Goal: Task Accomplishment & Management: Complete application form

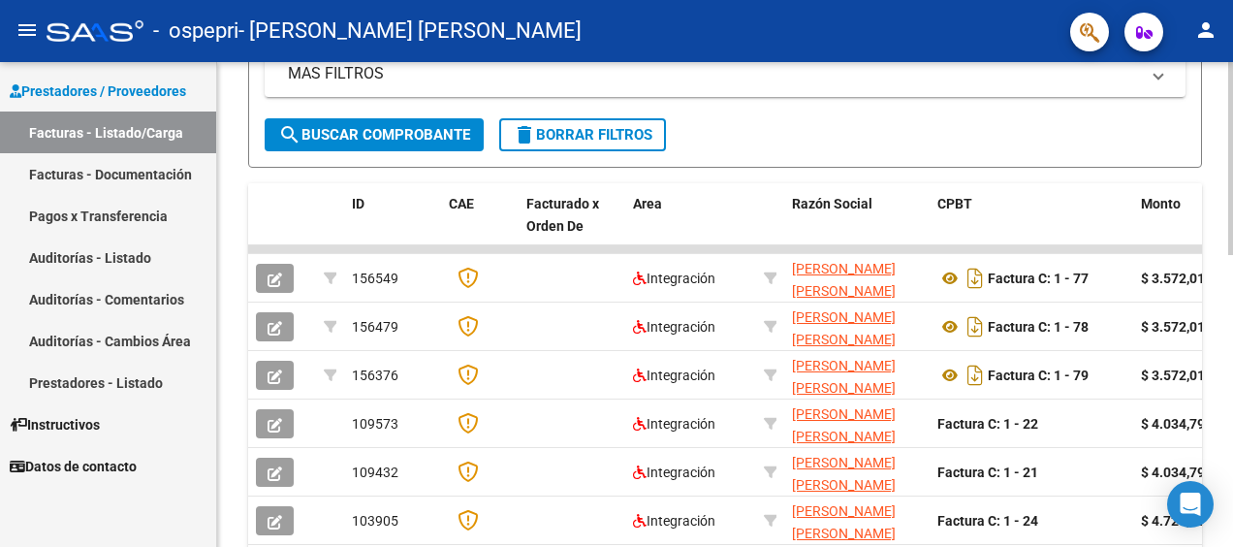
click at [1232, 393] on html "menu - ospepri - [PERSON_NAME] [PERSON_NAME] person Prestadores / Proveedores F…" at bounding box center [616, 273] width 1233 height 547
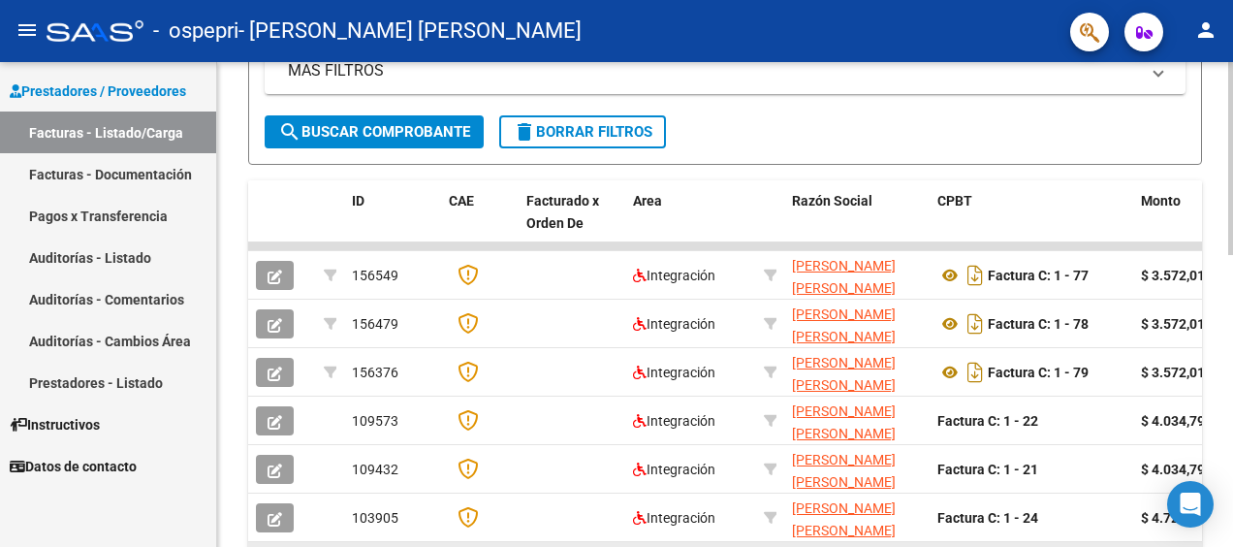
drag, startPoint x: 921, startPoint y: 543, endPoint x: 1085, endPoint y: 541, distance: 164.8
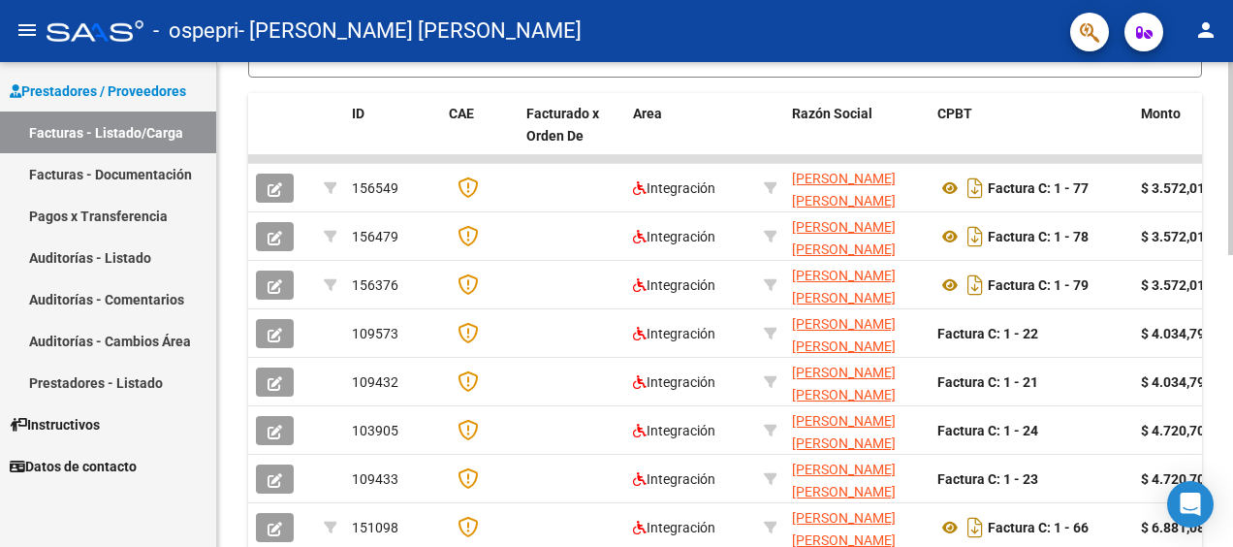
scroll to position [512, 0]
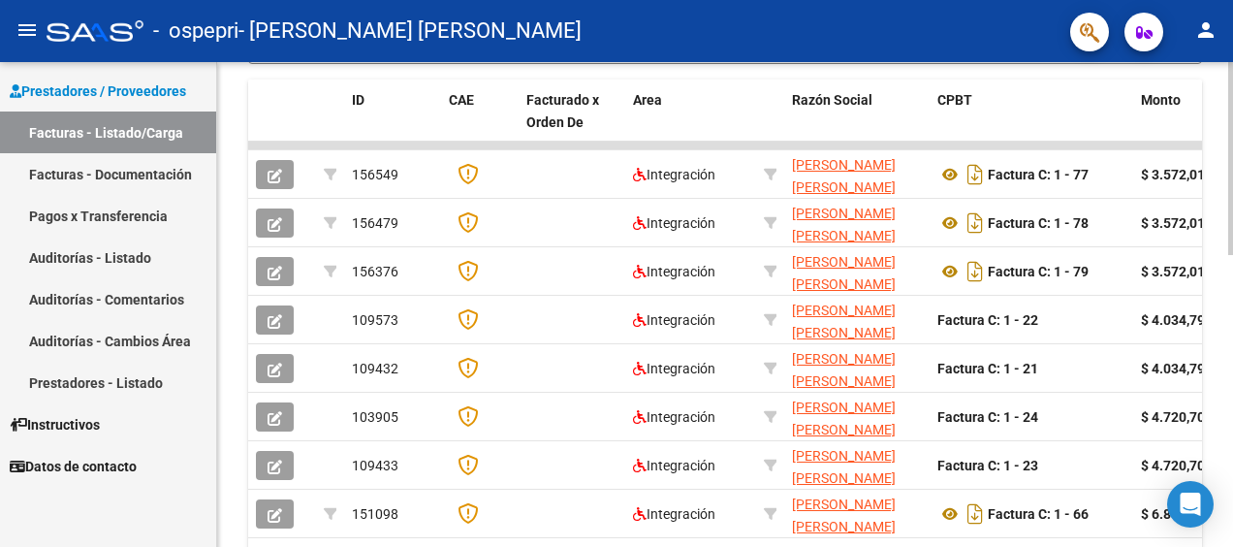
click at [1232, 319] on html "menu - ospepri - [PERSON_NAME] [PERSON_NAME] person Prestadores / Proveedores F…" at bounding box center [616, 273] width 1233 height 547
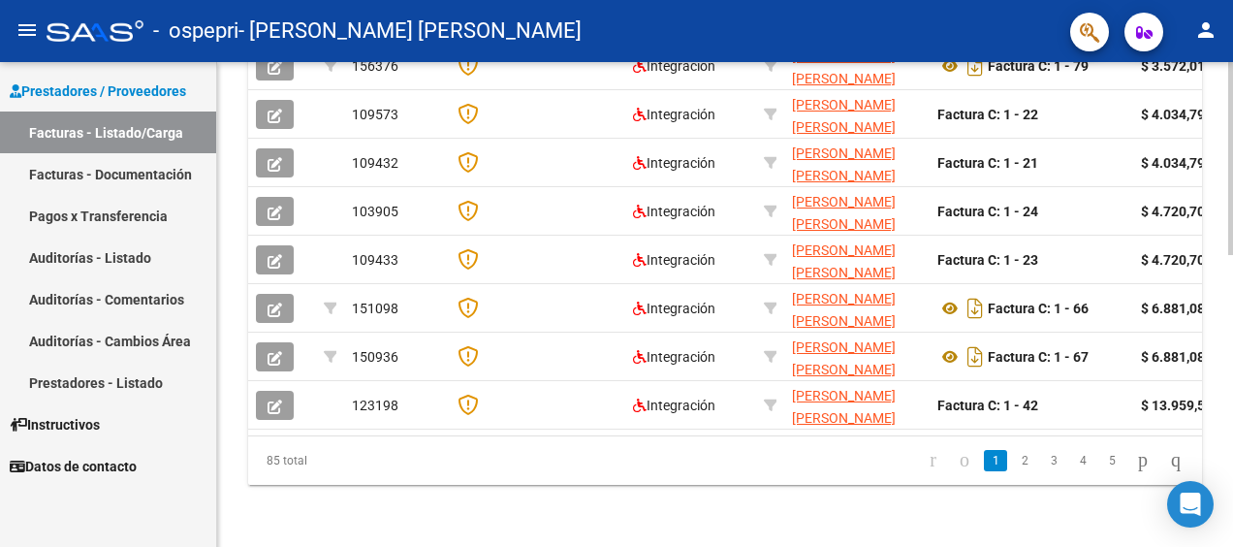
scroll to position [731, 0]
click at [1232, 403] on html "menu - ospepri - [PERSON_NAME] [PERSON_NAME] person Prestadores / Proveedores F…" at bounding box center [616, 273] width 1233 height 547
click at [1100, 456] on link "5" at bounding box center [1111, 460] width 23 height 21
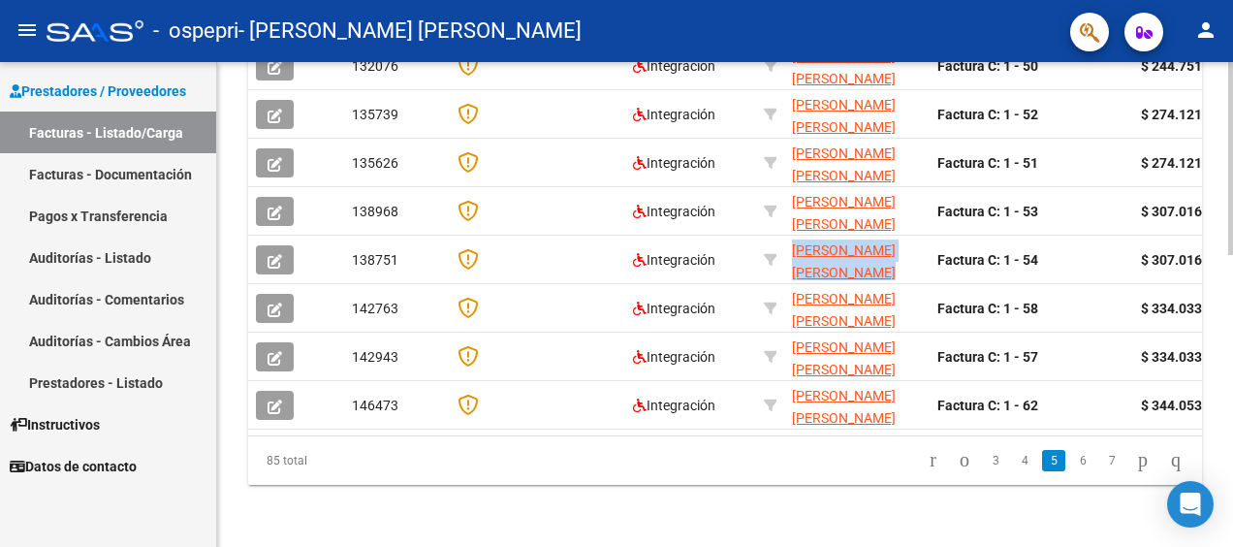
click at [1100, 456] on link "7" at bounding box center [1111, 460] width 23 height 21
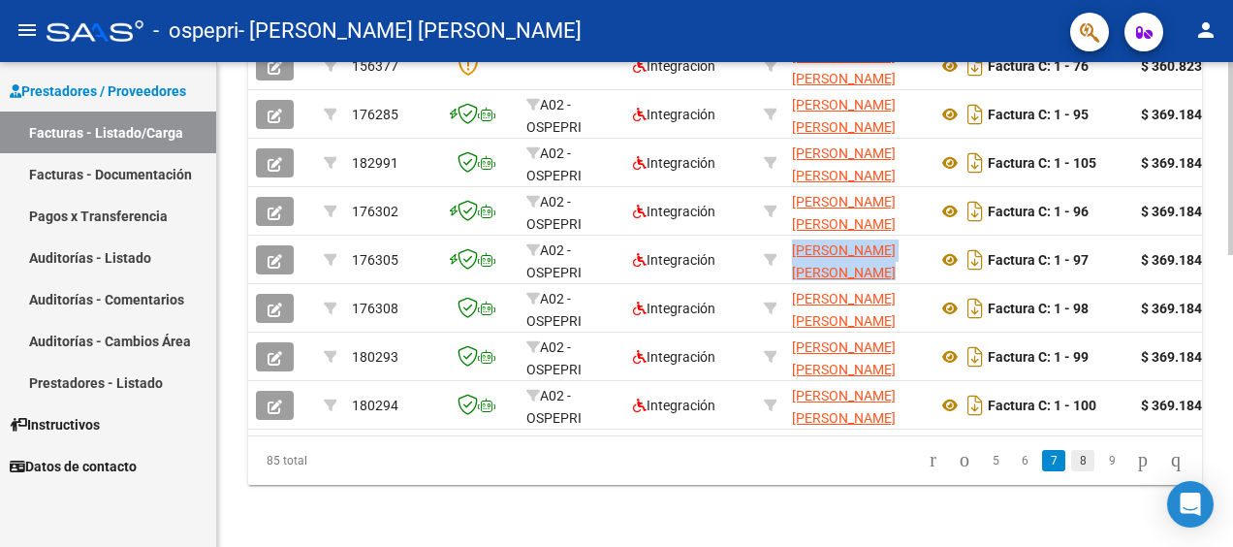
click at [1071, 456] on link "8" at bounding box center [1082, 460] width 23 height 21
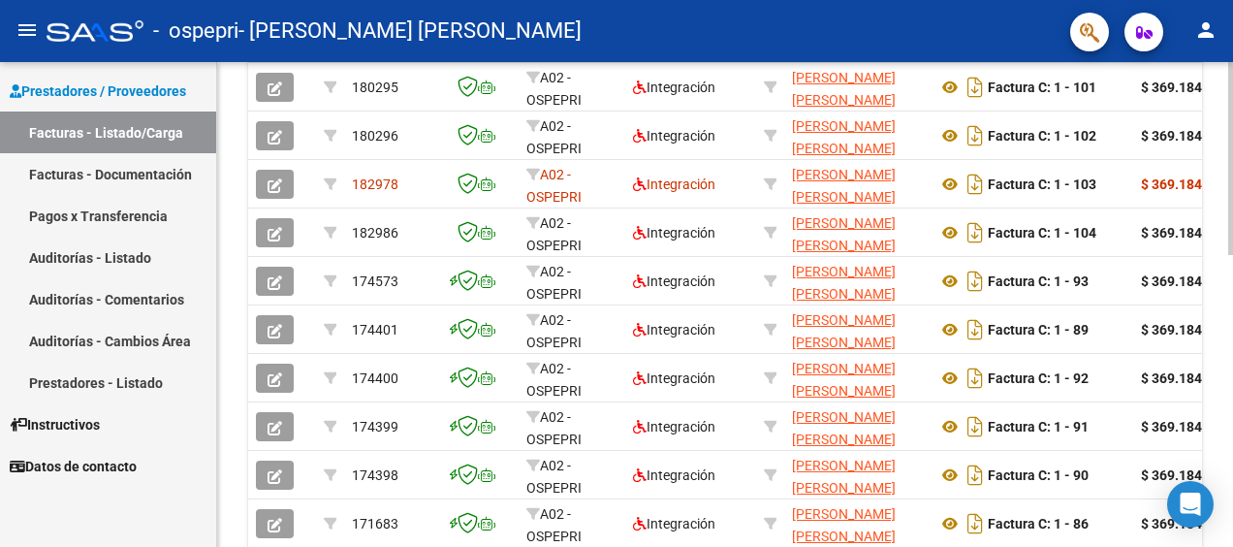
click at [1224, 323] on div "Video tutorial PRESTADORES -> Listado de CPBTs Emitidos por Prestadores / Prove…" at bounding box center [727, 64] width 1021 height 1202
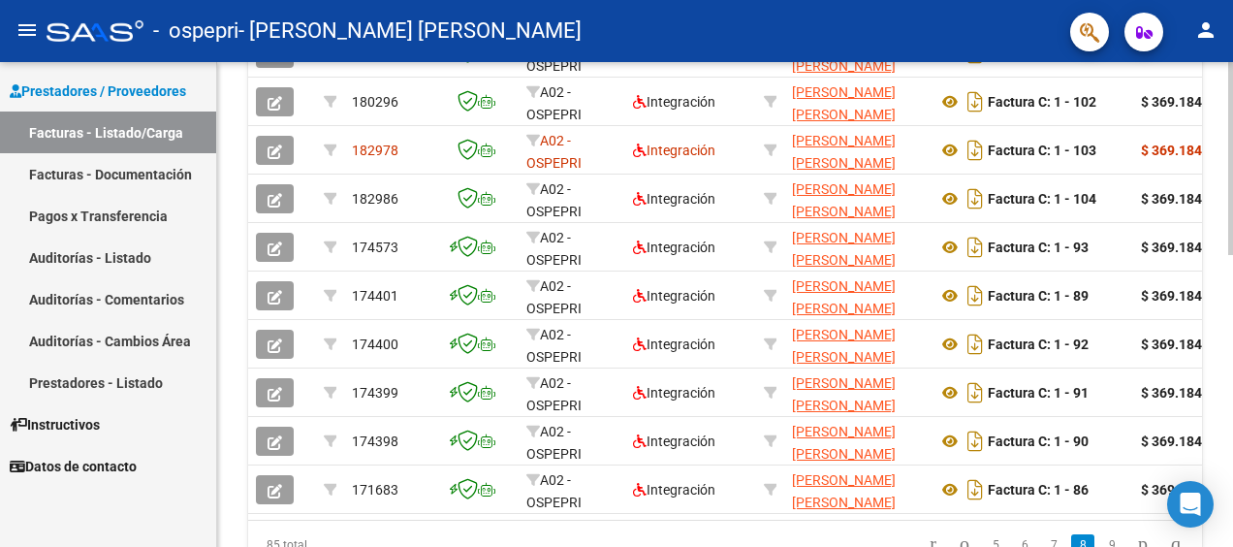
scroll to position [645, 0]
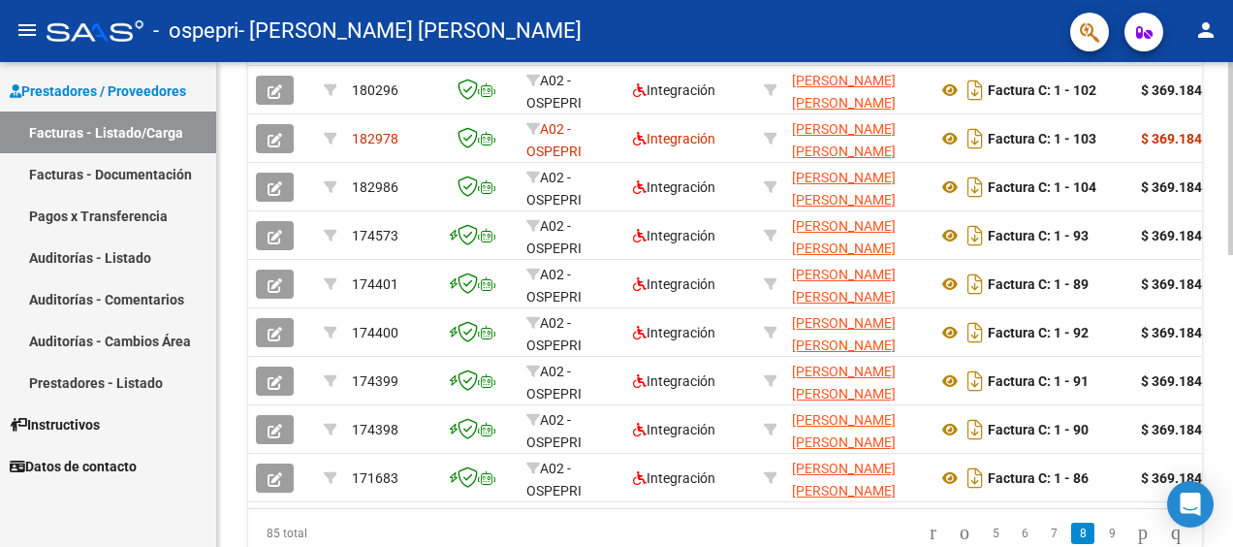
click at [1229, 385] on div at bounding box center [1230, 420] width 5 height 193
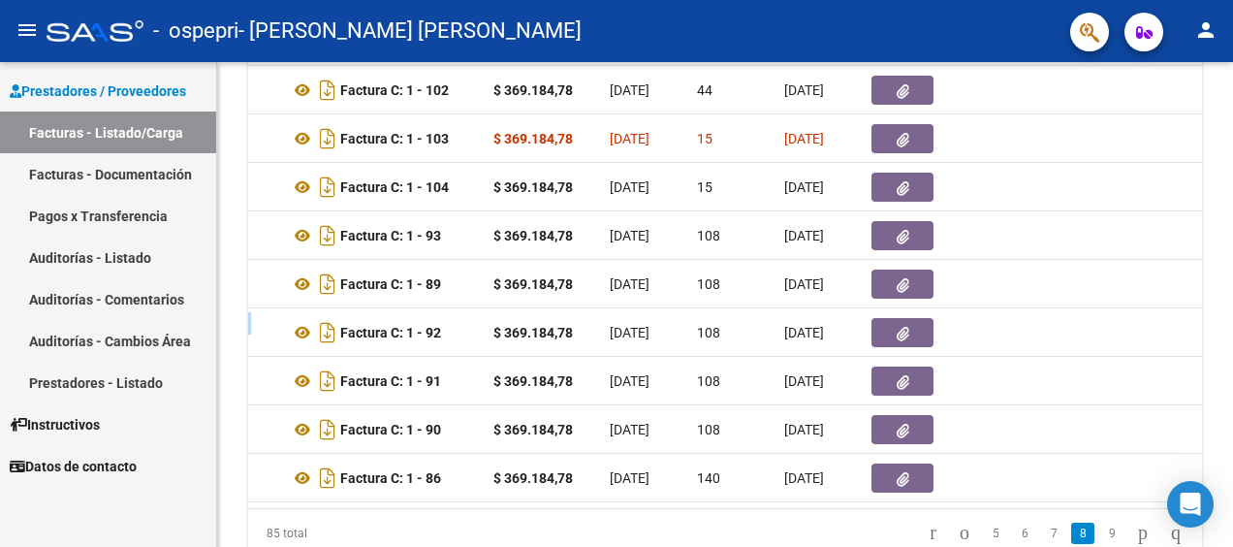
scroll to position [0, 645]
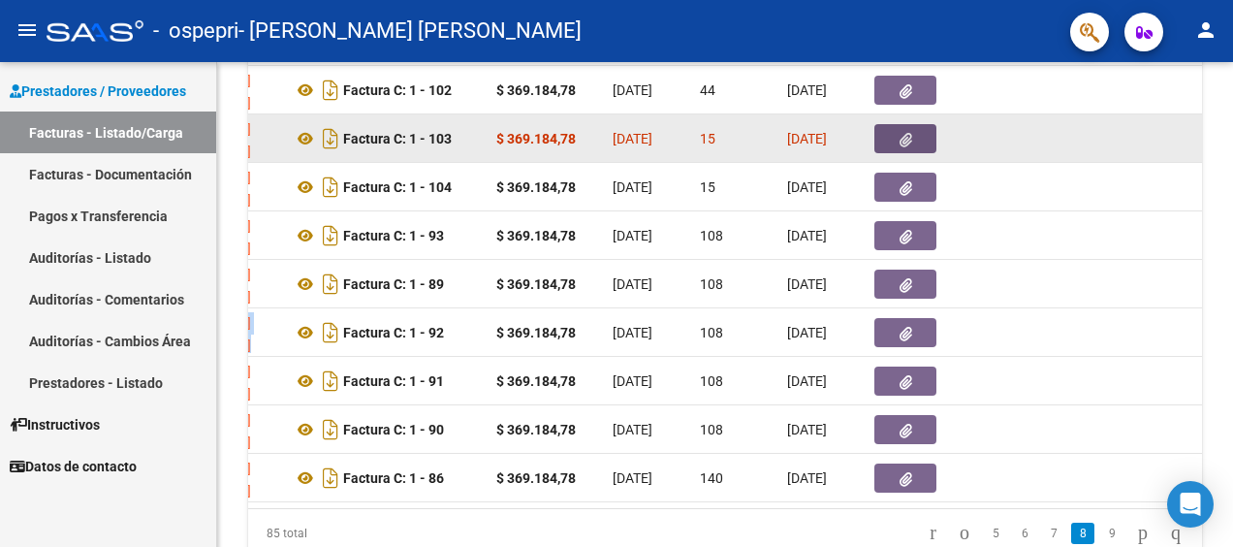
click at [915, 142] on button "button" at bounding box center [905, 138] width 62 height 29
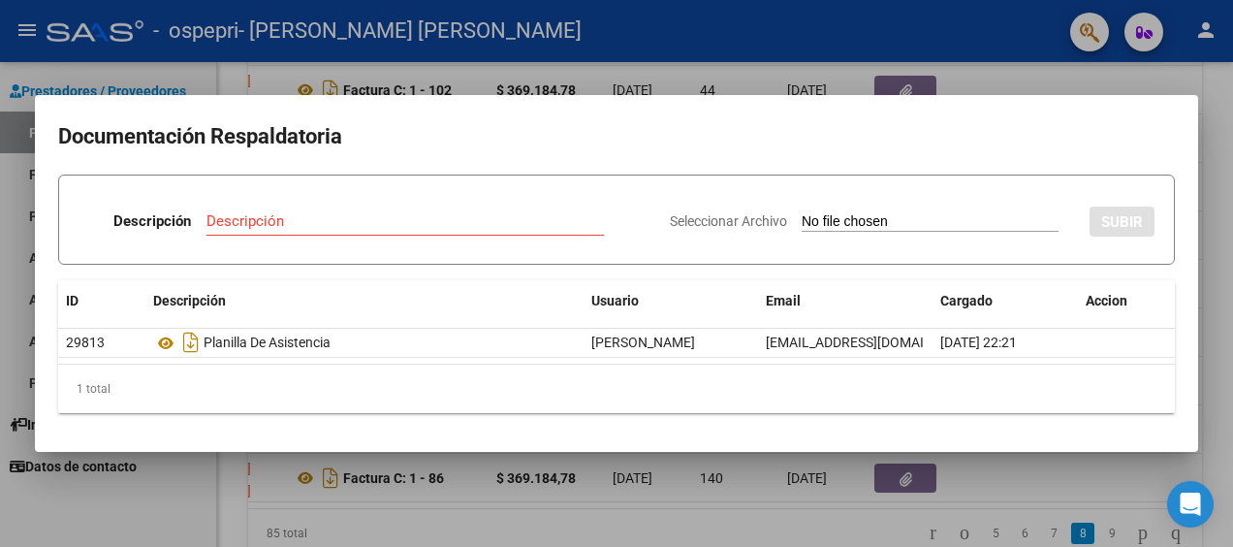
click at [1221, 126] on div at bounding box center [616, 273] width 1233 height 547
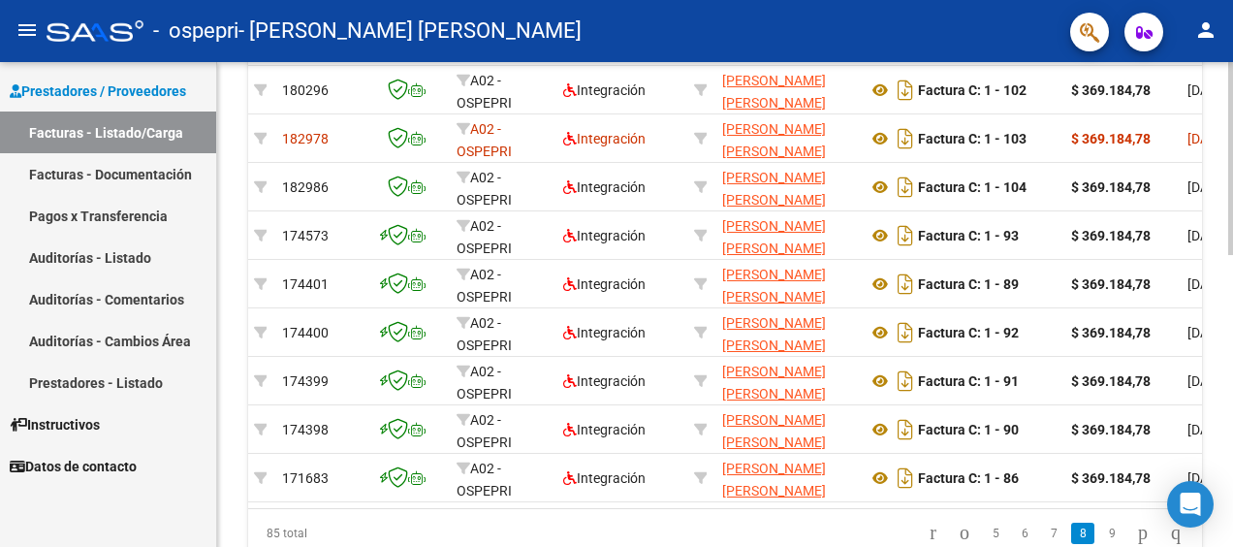
scroll to position [0, 0]
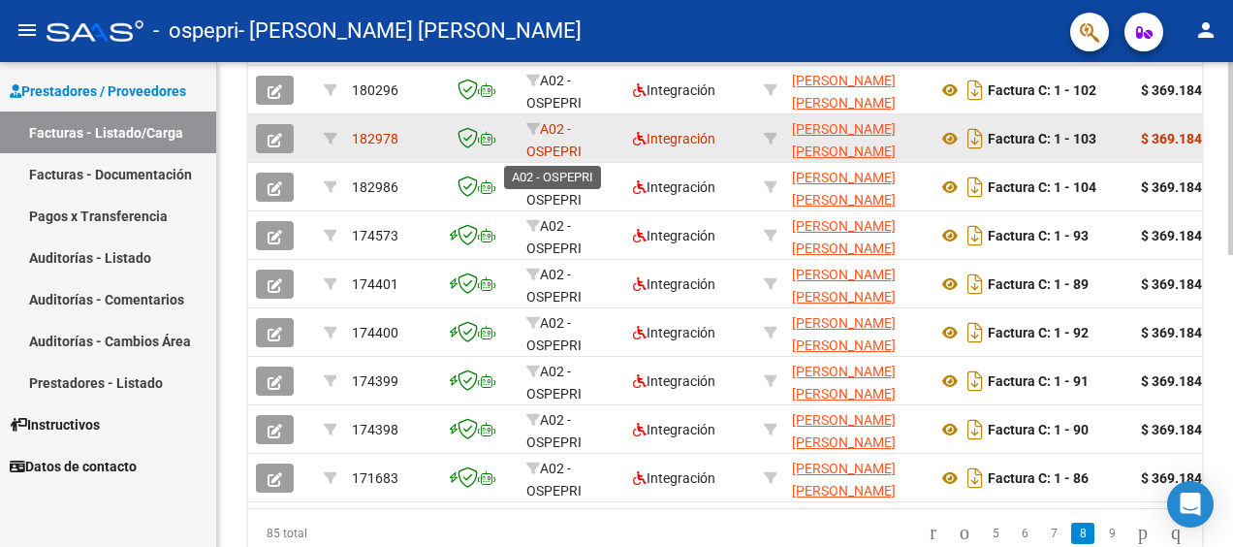
click at [550, 143] on span "A02 - OSPEPRI" at bounding box center [553, 140] width 55 height 38
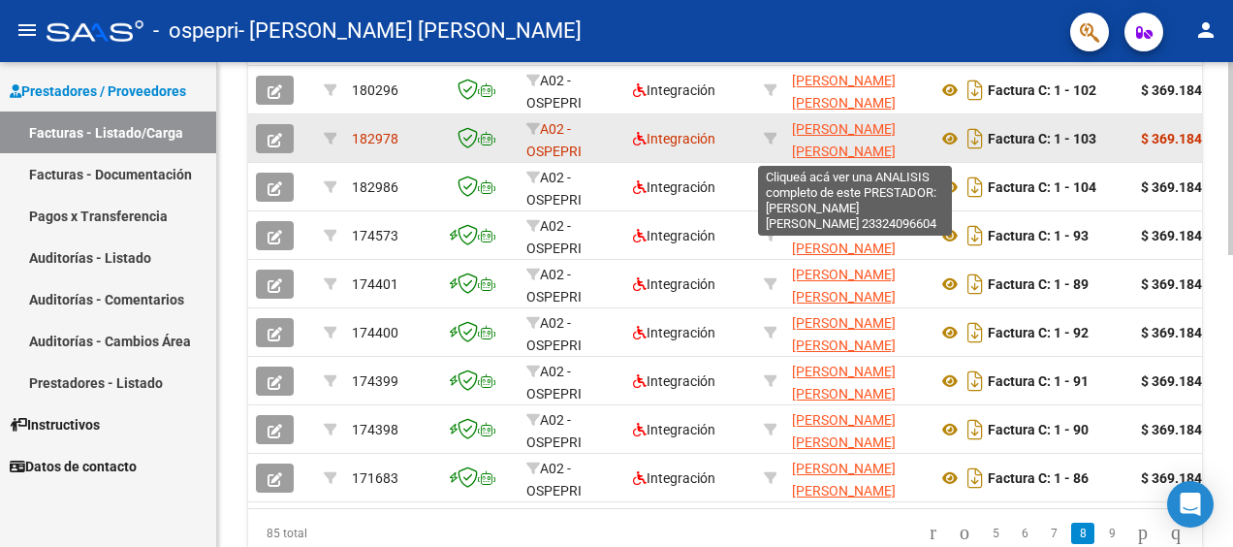
click at [872, 142] on span "[PERSON_NAME] [PERSON_NAME]" at bounding box center [844, 140] width 104 height 38
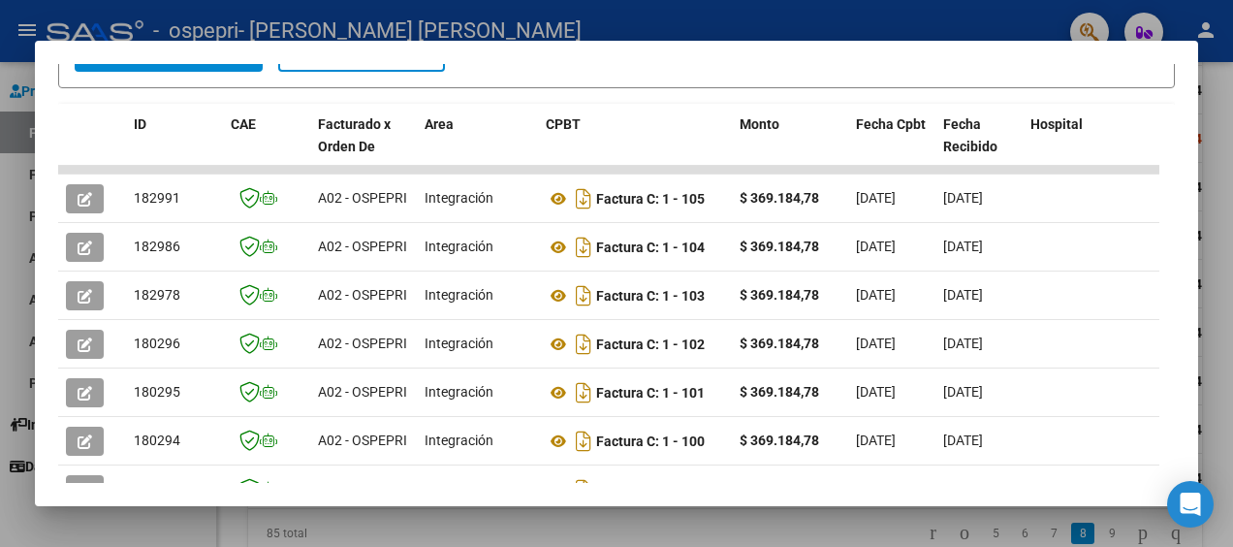
scroll to position [426, 0]
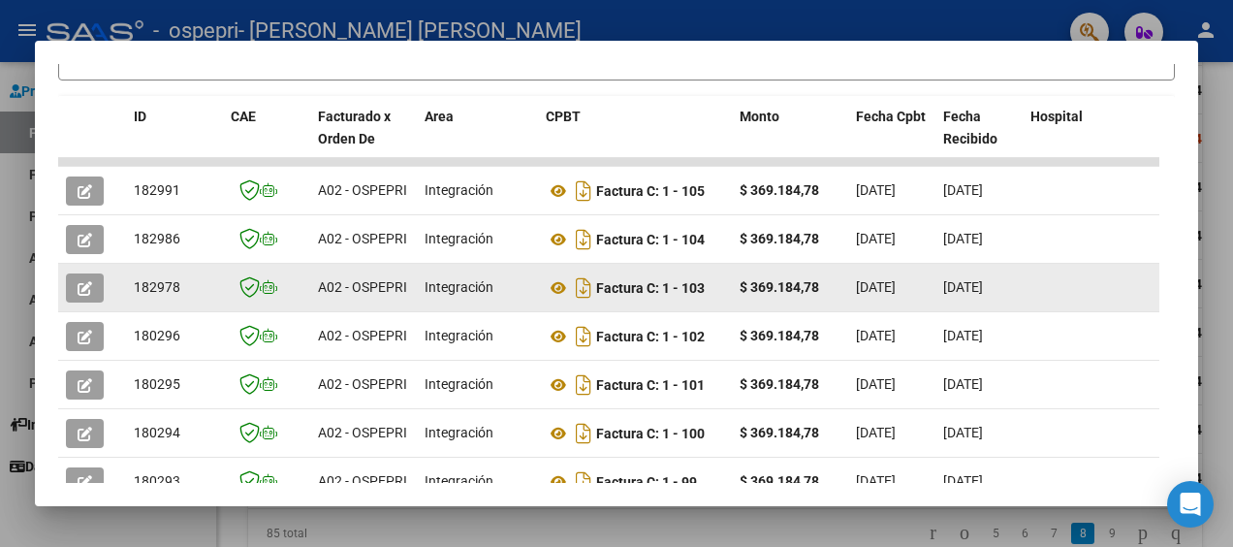
click at [865, 295] on div "[DATE]" at bounding box center [892, 287] width 72 height 22
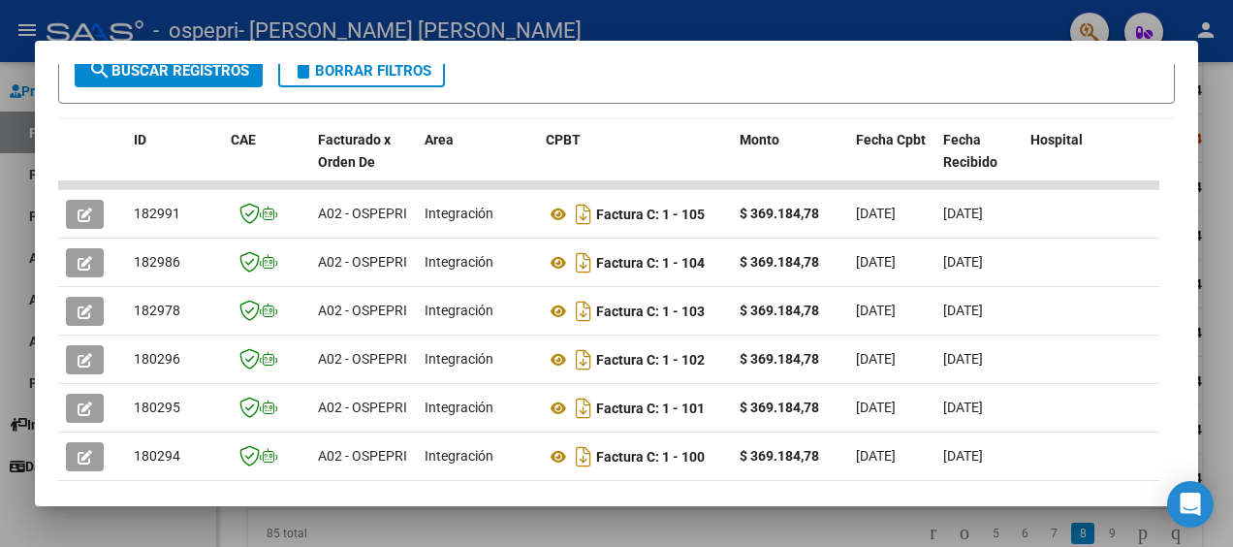
scroll to position [409, 0]
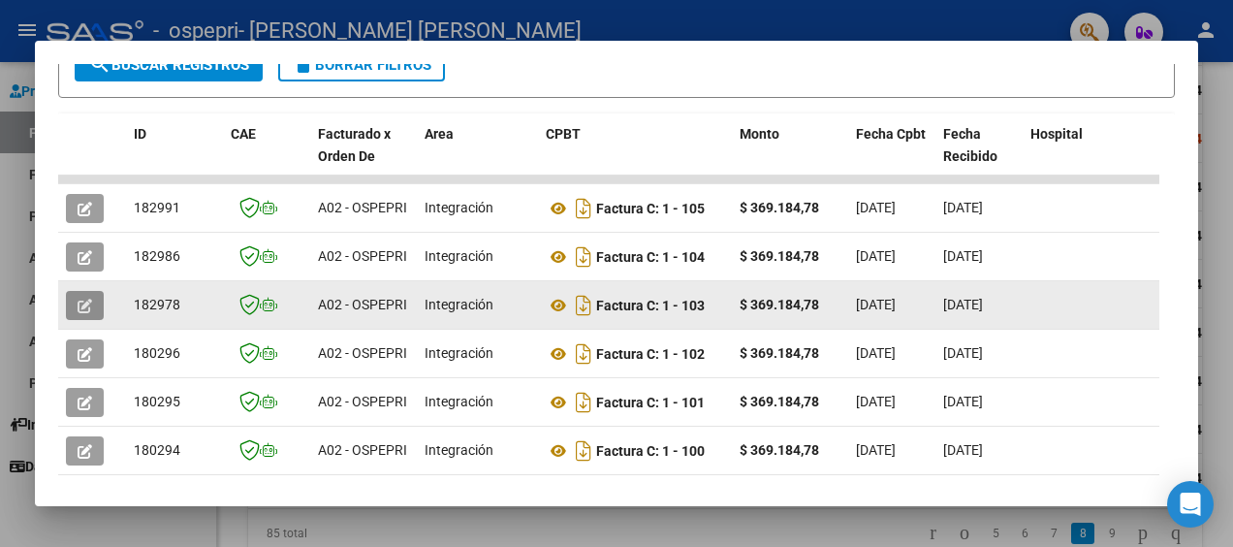
click at [95, 308] on button "button" at bounding box center [85, 305] width 38 height 29
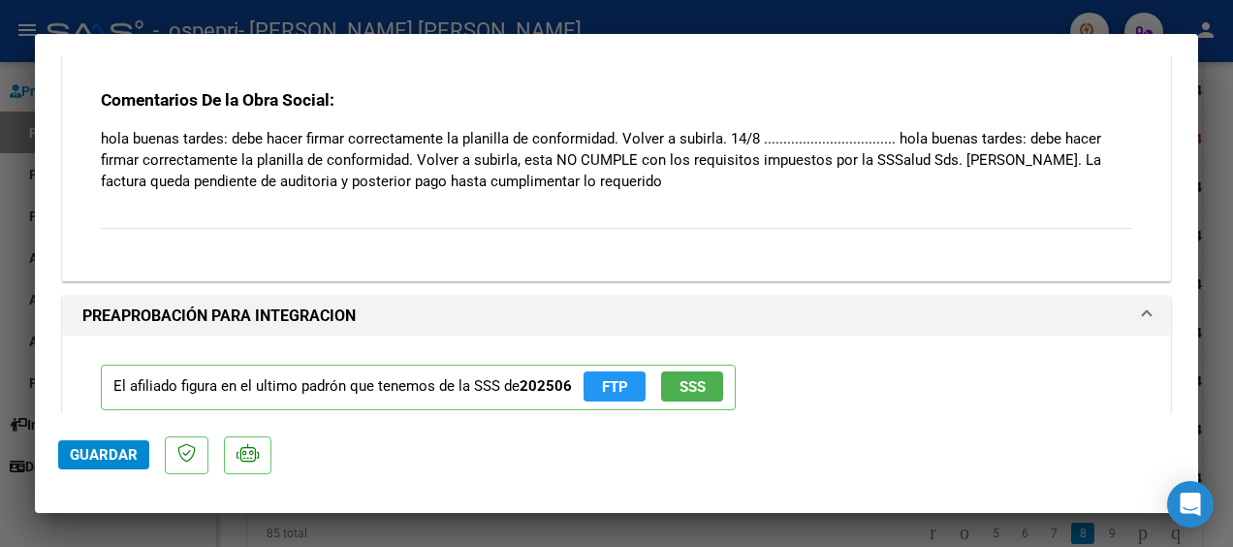
scroll to position [1831, 0]
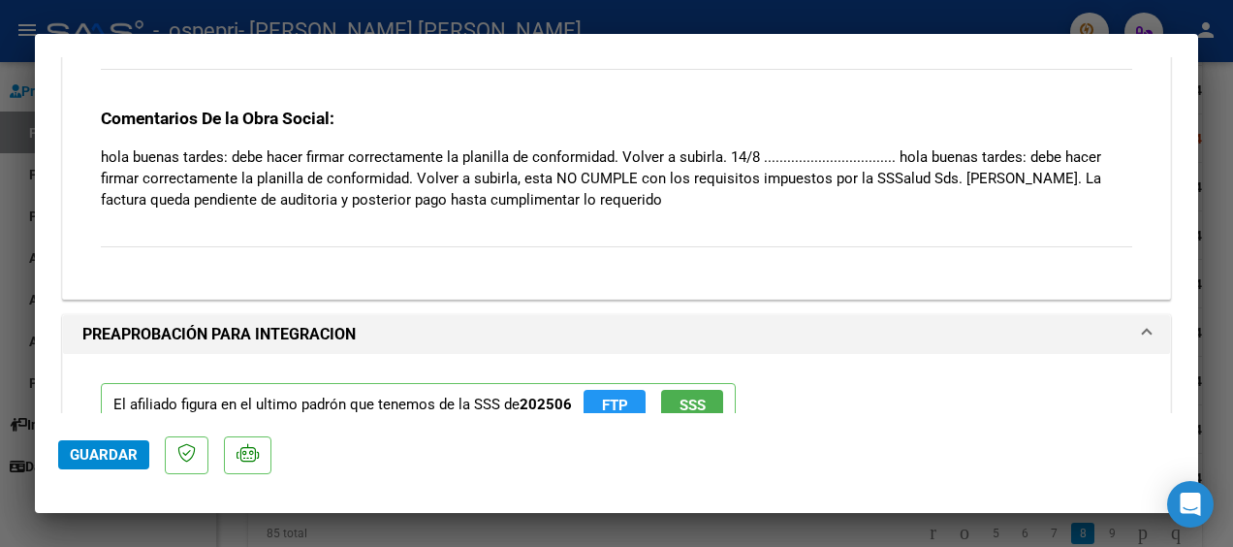
click at [1215, 184] on div at bounding box center [616, 273] width 1233 height 547
type input "$ 0,00"
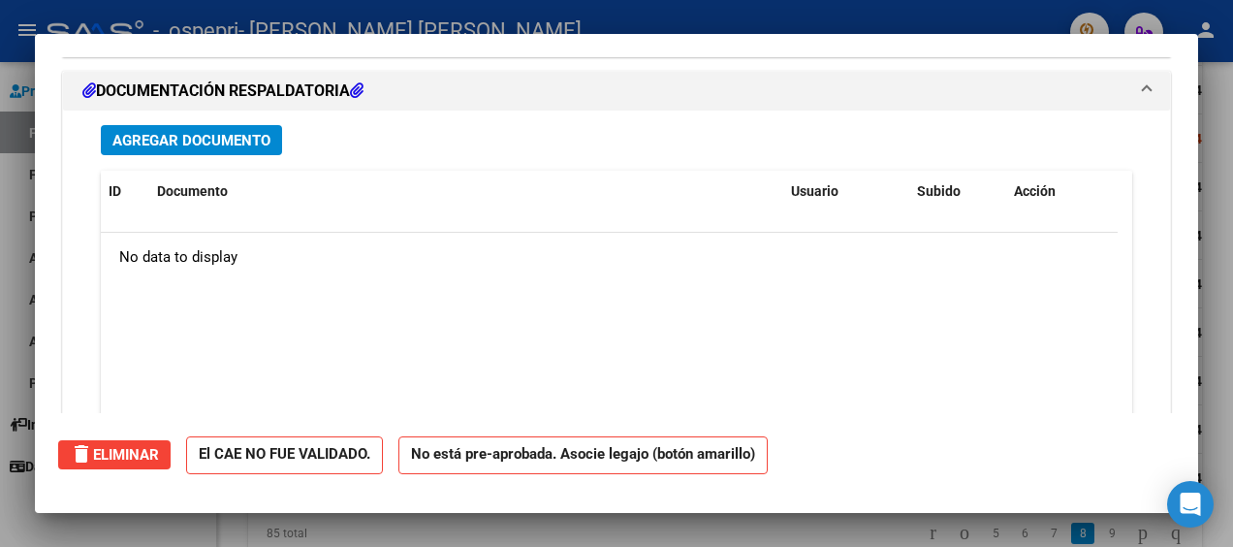
scroll to position [1766, 0]
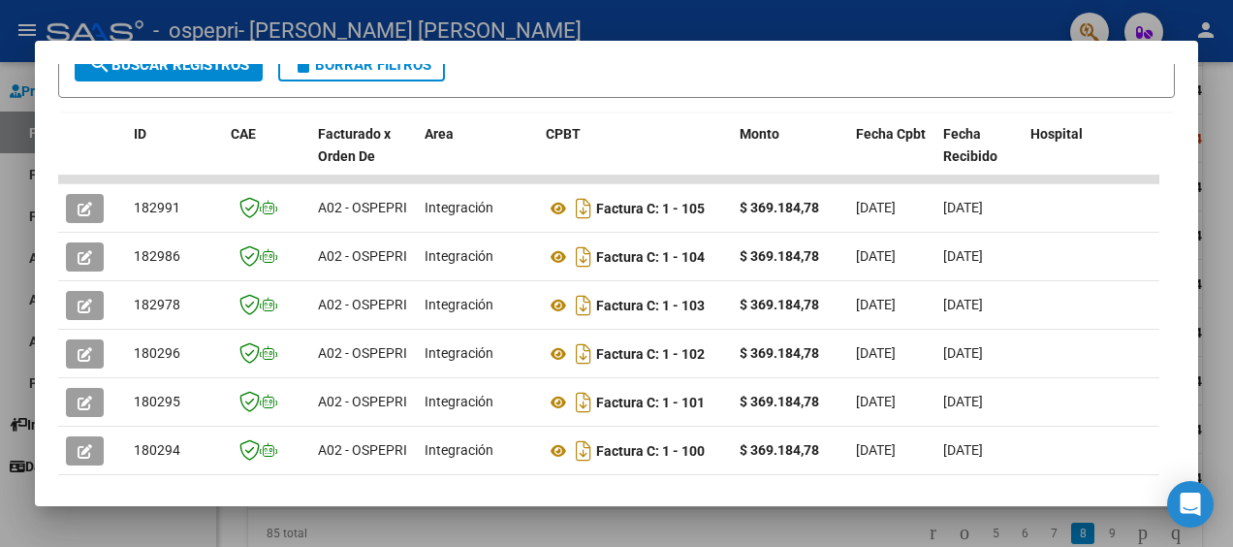
click at [1215, 184] on div at bounding box center [616, 273] width 1233 height 547
